Goal: Information Seeking & Learning: Learn about a topic

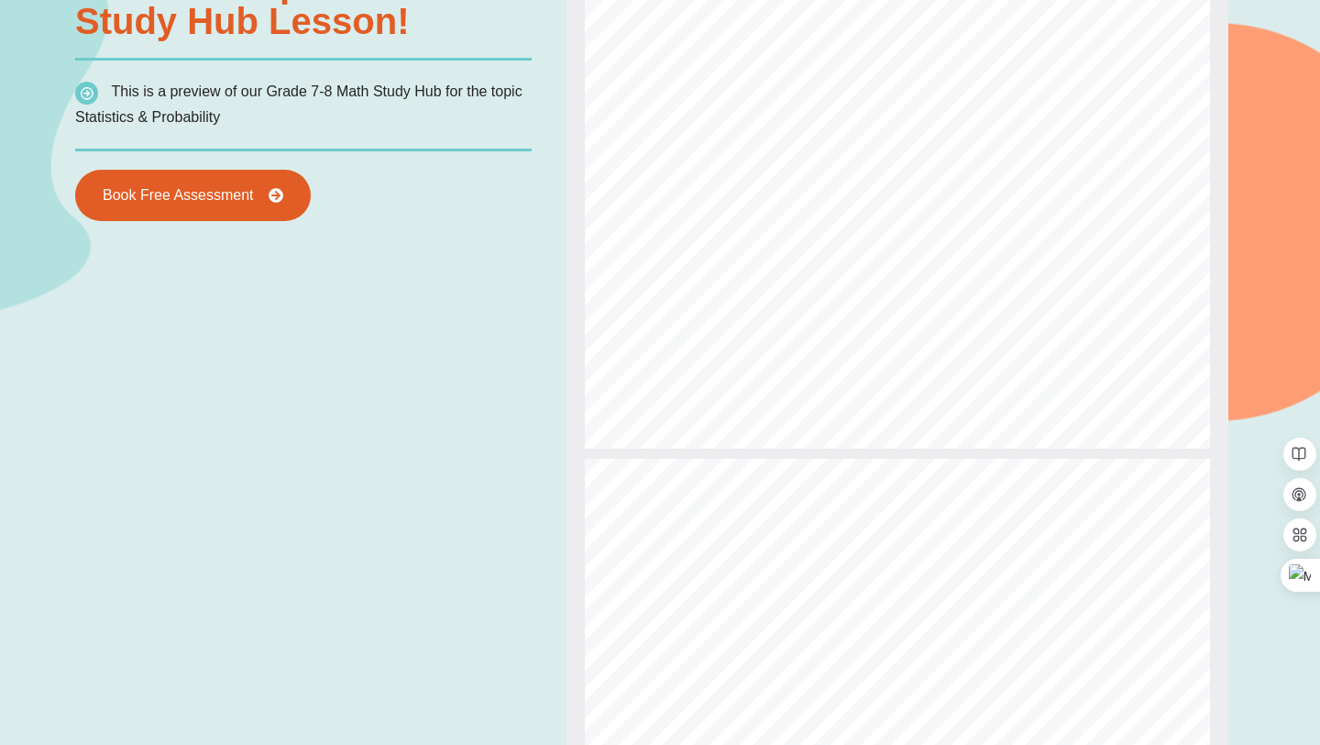
type input "*"
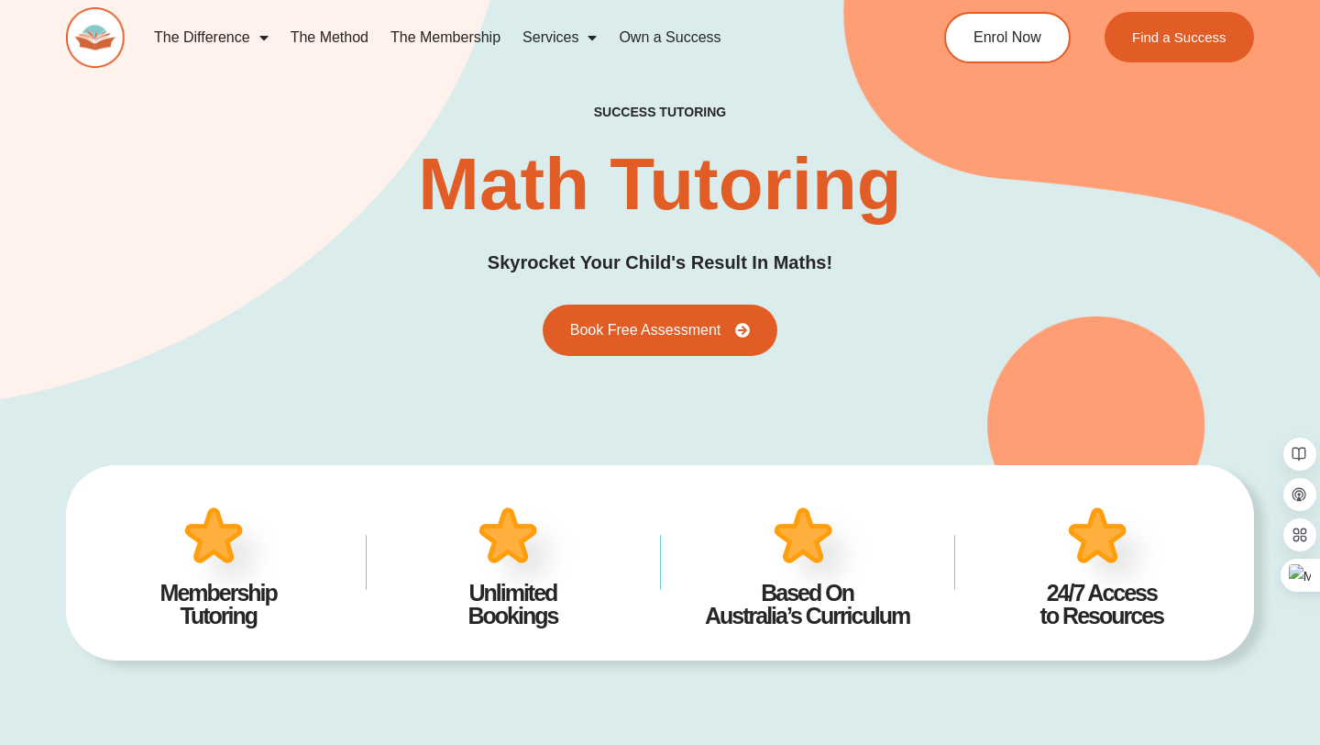
click at [210, 45] on link "The Difference" at bounding box center [211, 38] width 137 height 42
click at [406, 34] on link "The Membership" at bounding box center [446, 38] width 132 height 42
type input "*"
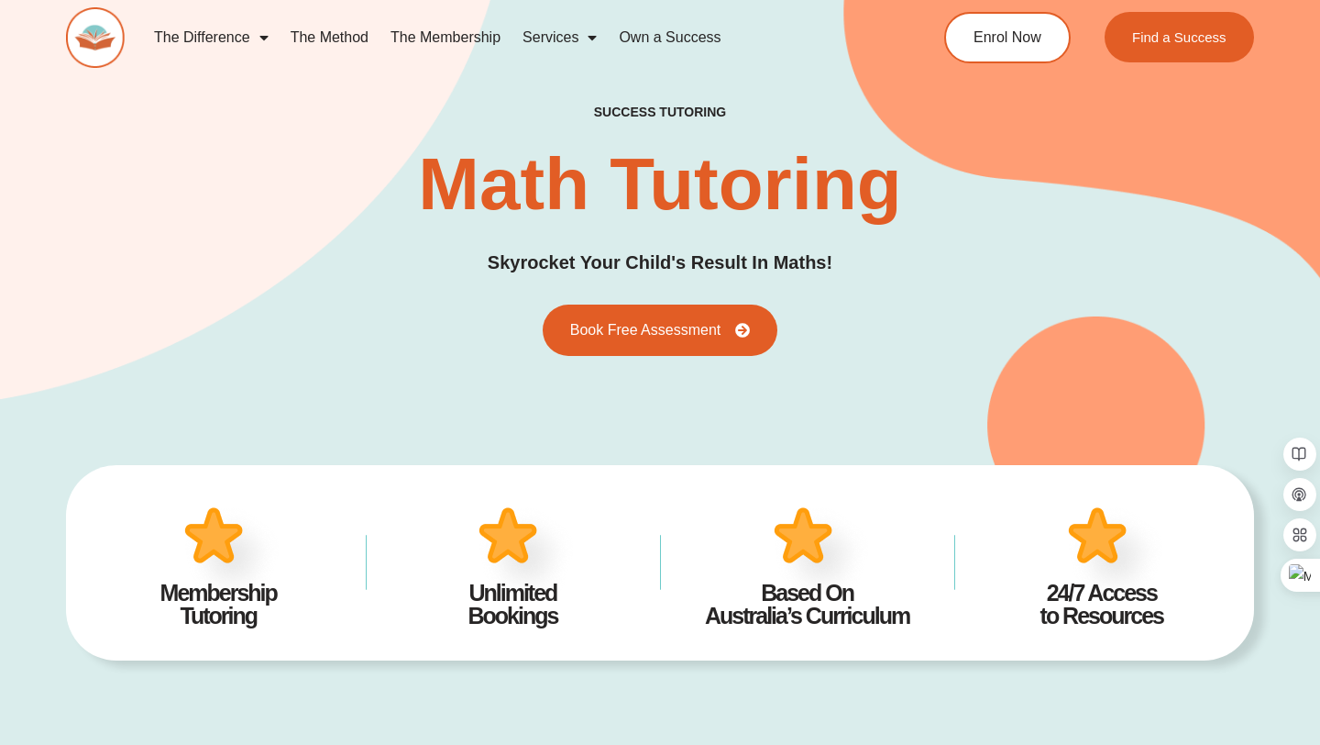
click at [457, 35] on link "The Membership" at bounding box center [446, 38] width 132 height 42
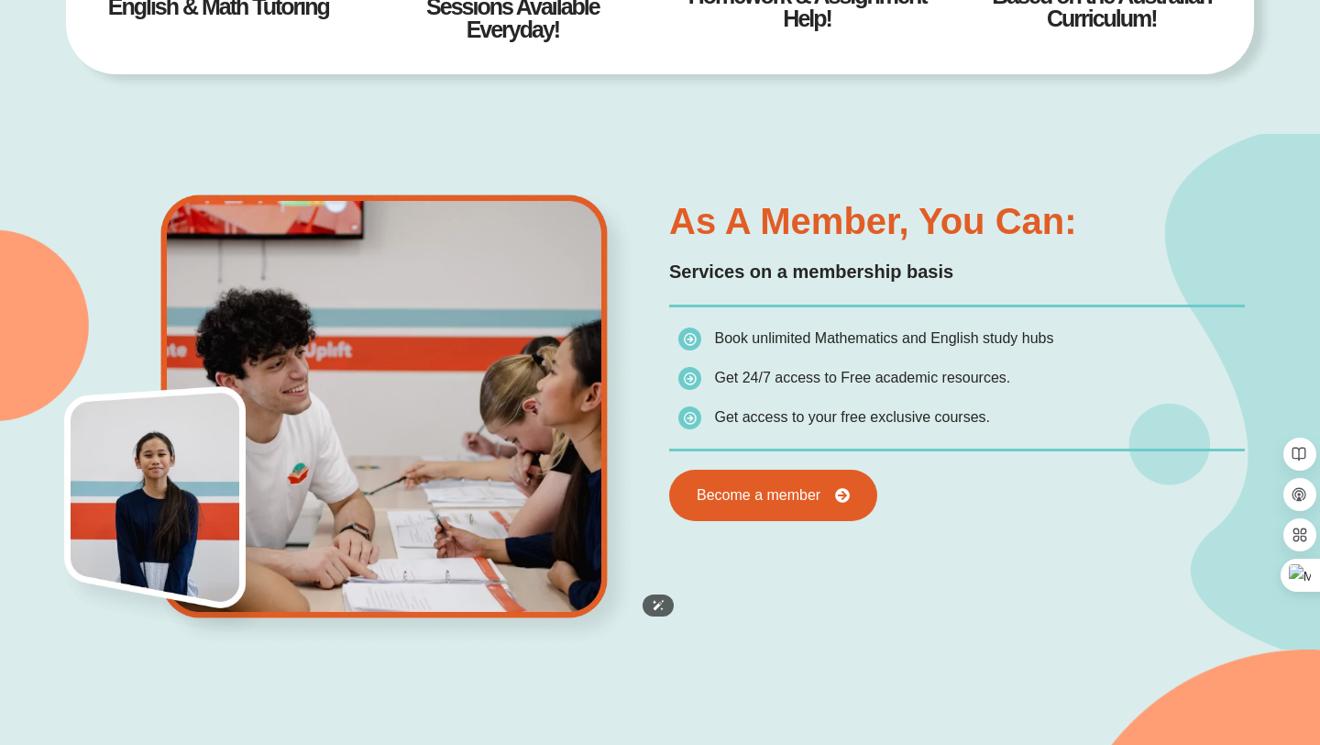
scroll to position [842, 0]
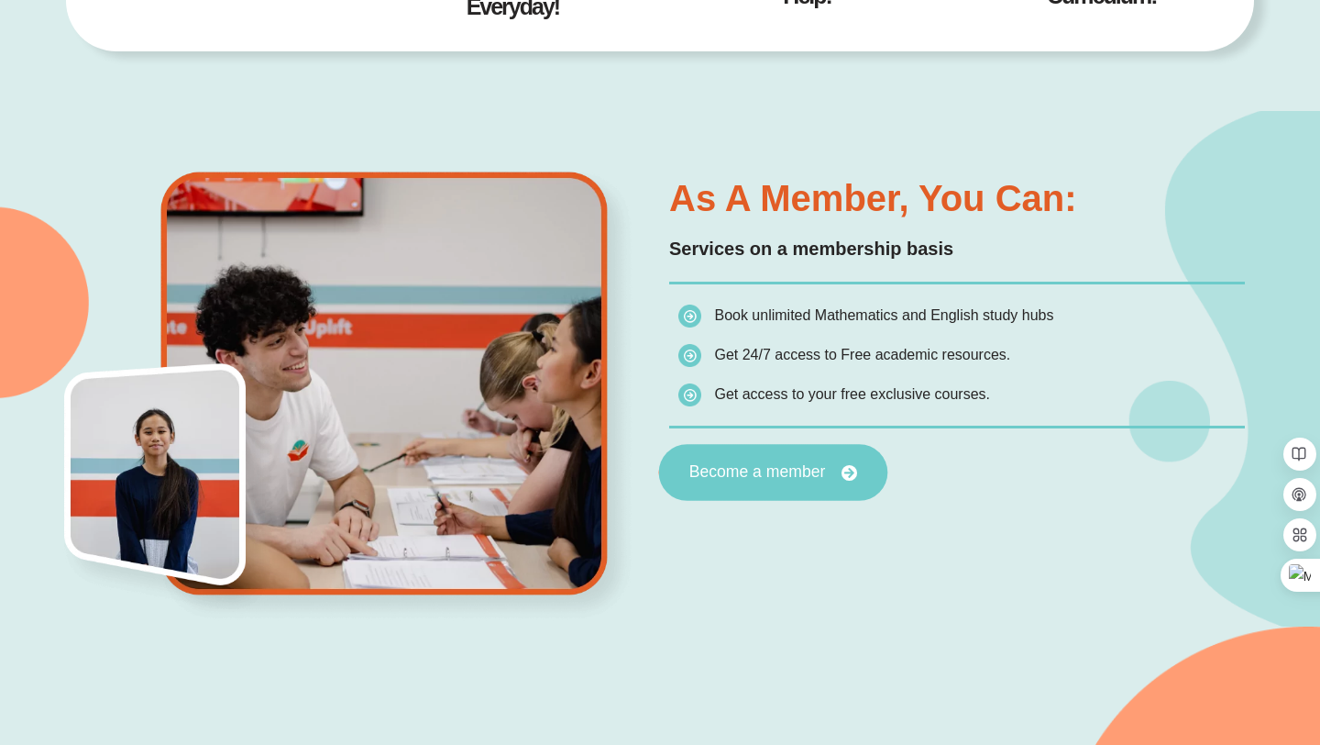
click at [788, 464] on span "Become a member" at bounding box center [758, 472] width 137 height 17
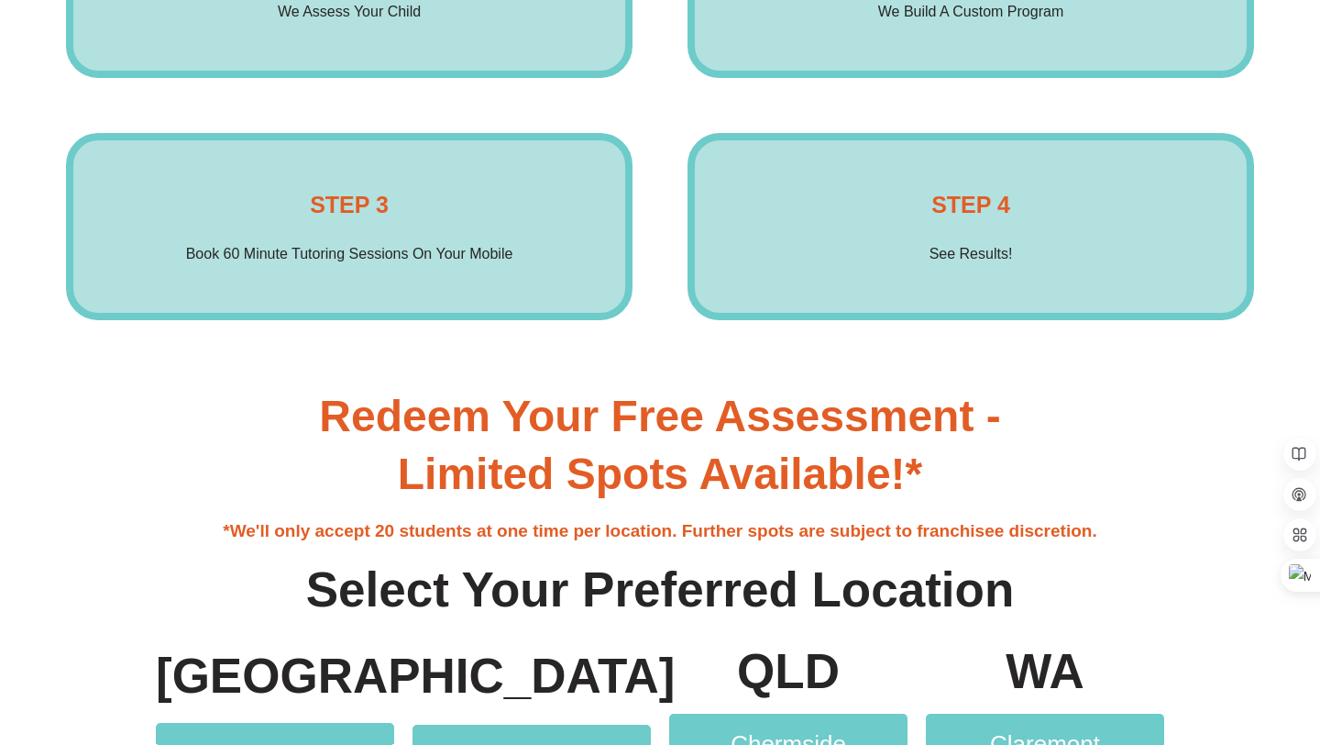
scroll to position [3012, 0]
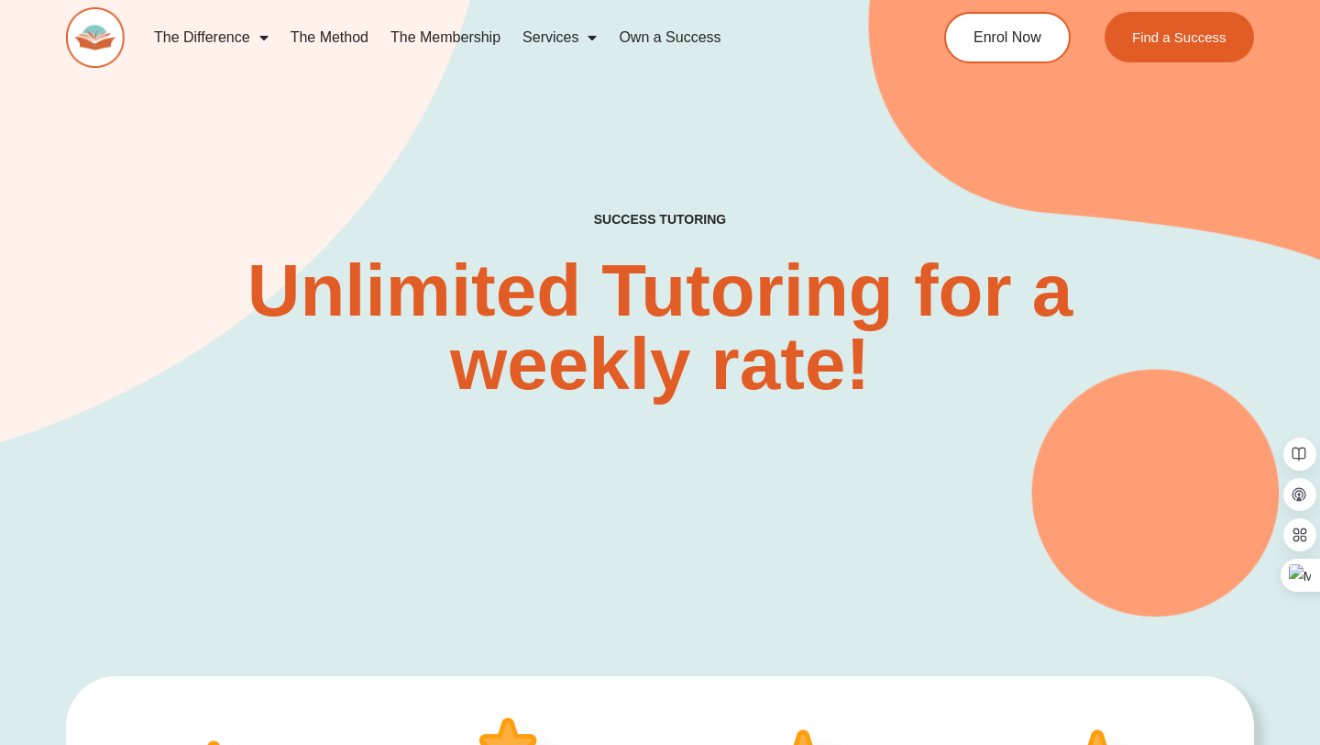
click at [304, 33] on link "The Method" at bounding box center [330, 38] width 100 height 42
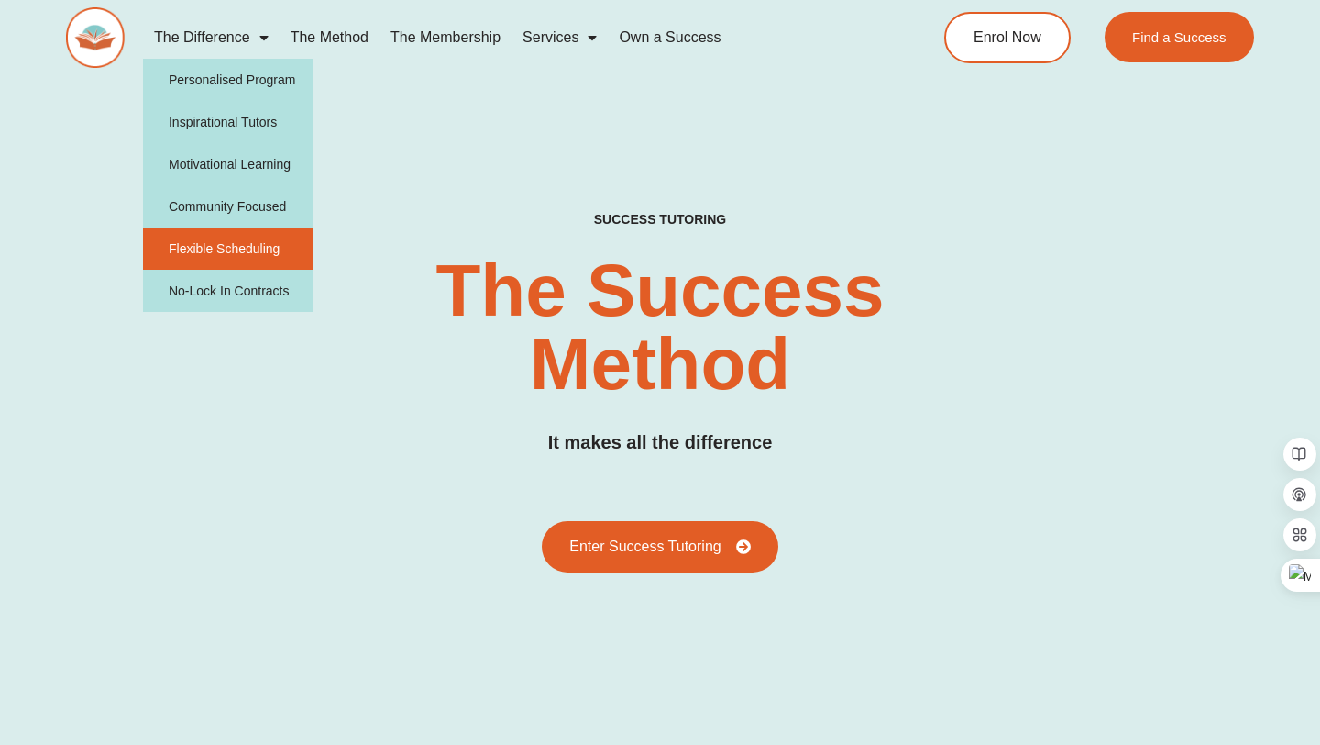
click at [247, 242] on link "Flexible Scheduling" at bounding box center [228, 248] width 171 height 42
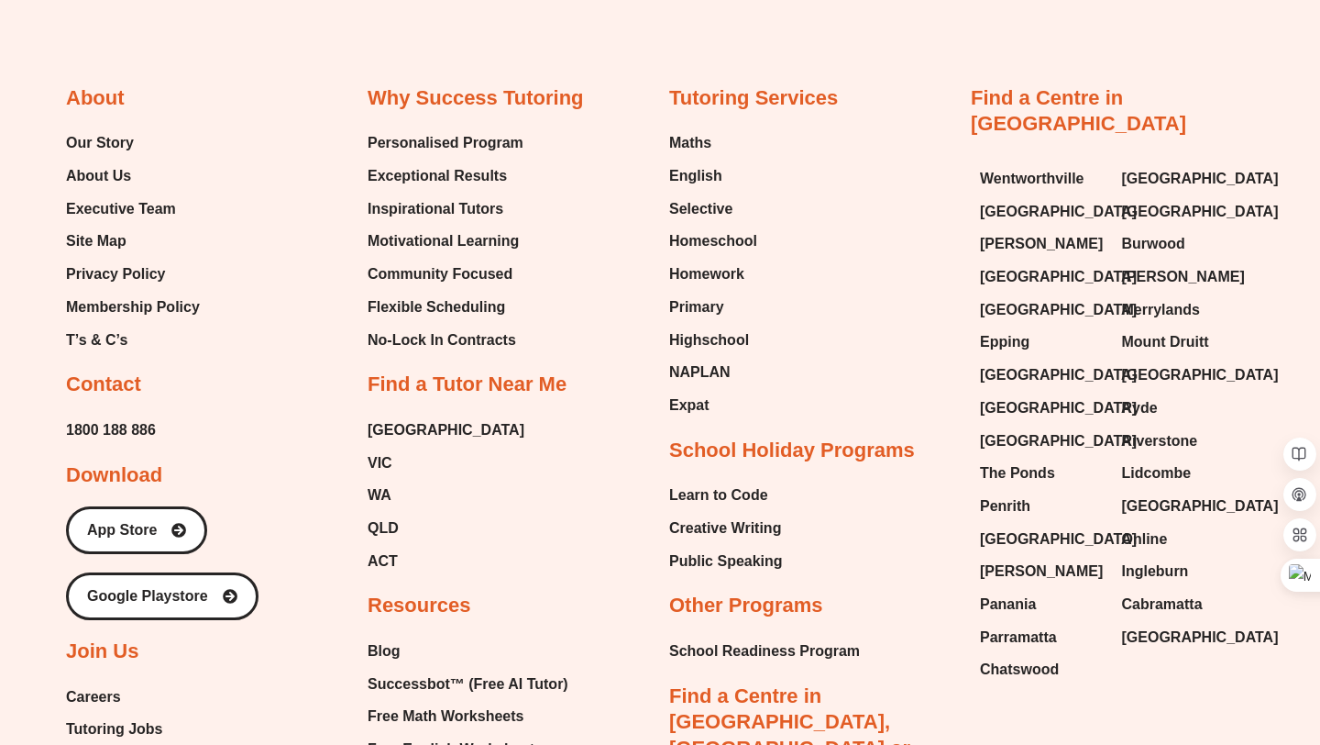
scroll to position [3484, 0]
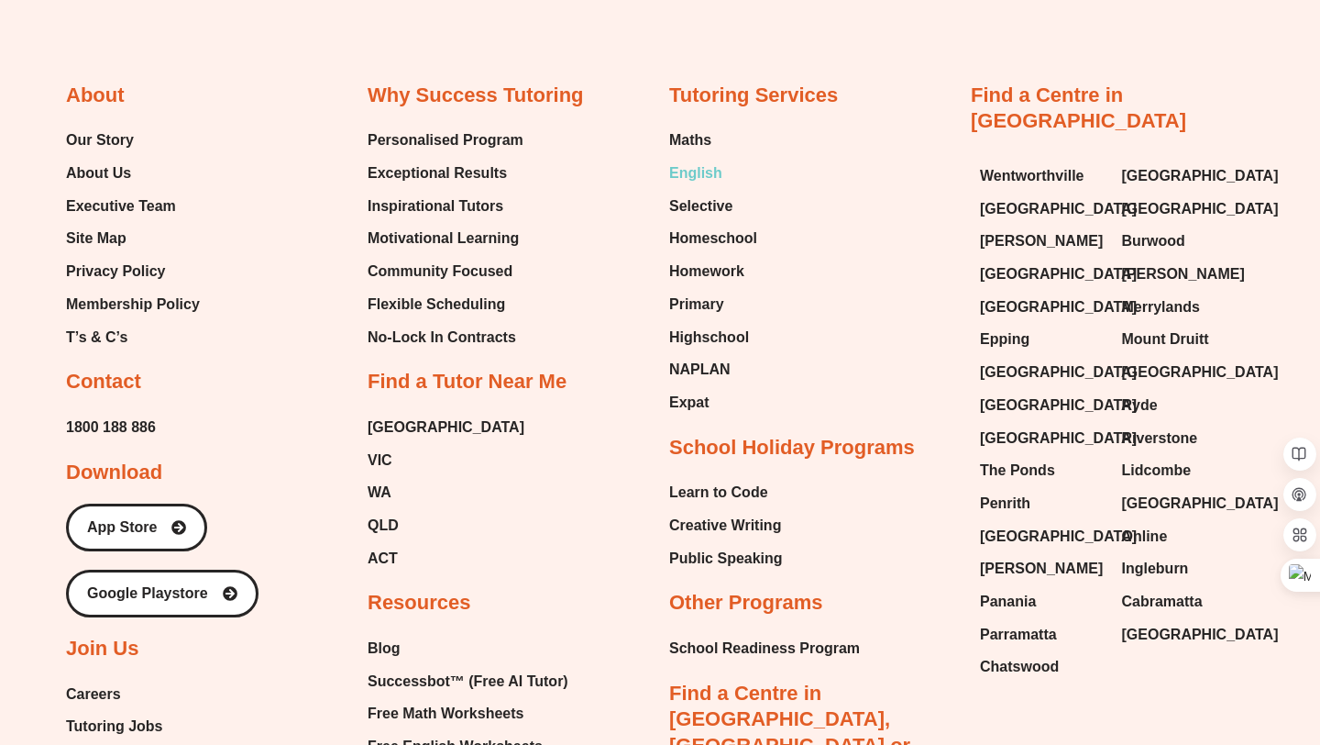
click at [699, 160] on span "English" at bounding box center [695, 174] width 53 height 28
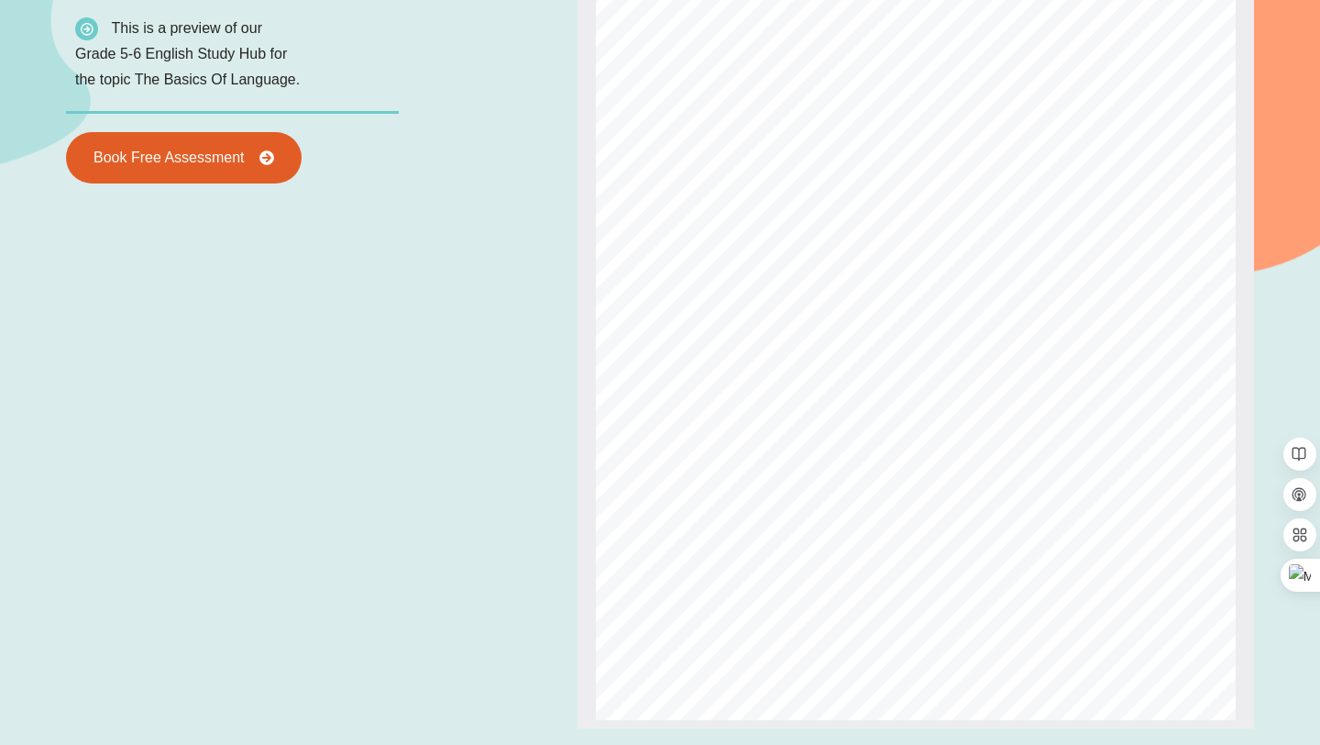
scroll to position [2261, 0]
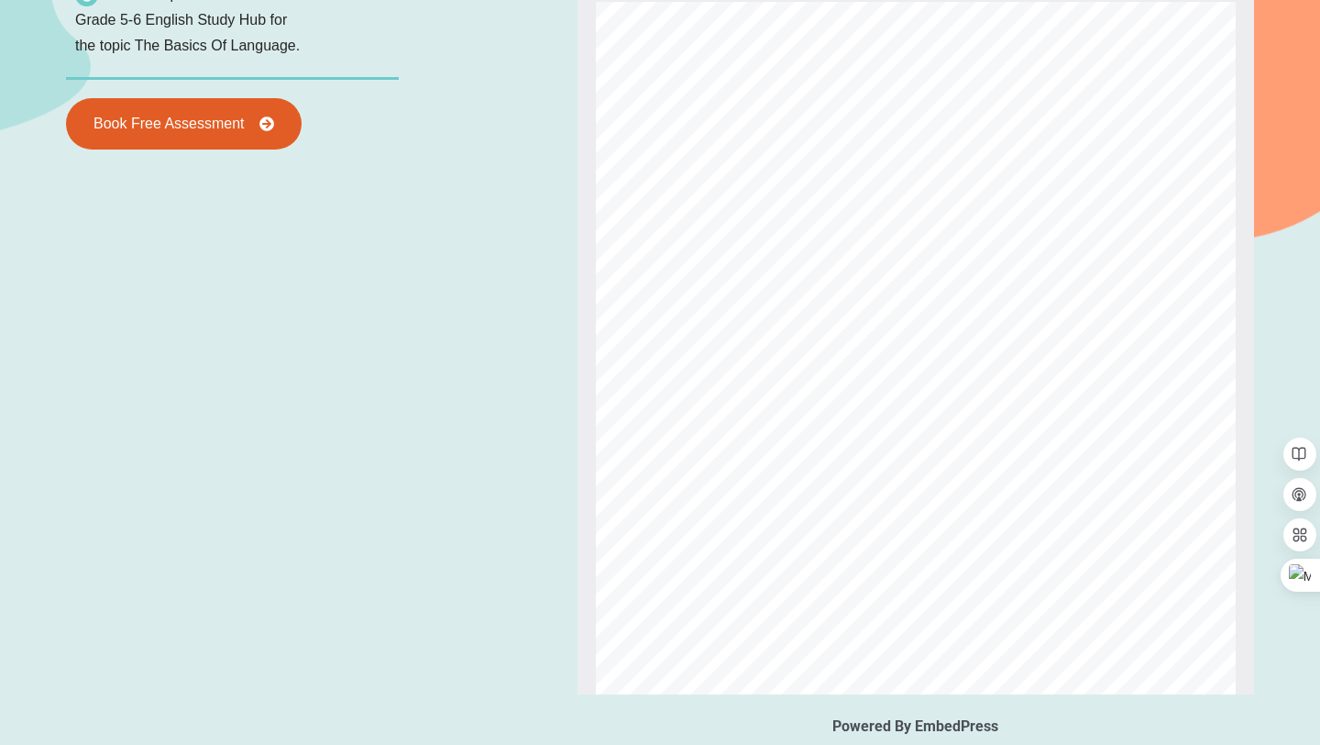
type input "*"
